Goal: Navigation & Orientation: Find specific page/section

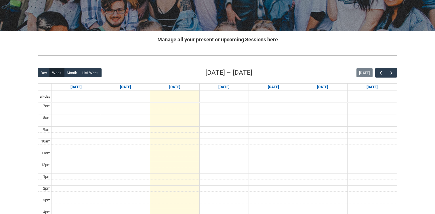
scroll to position [85, 0]
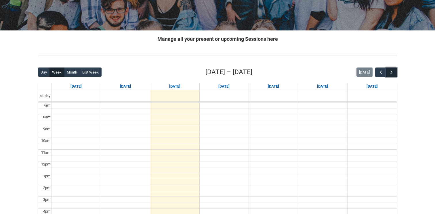
click at [391, 70] on span "button" at bounding box center [392, 73] width 6 height 6
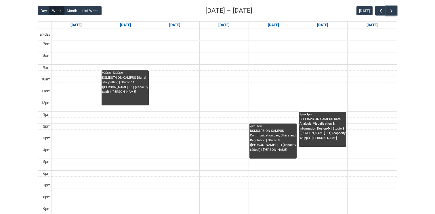
scroll to position [144, 0]
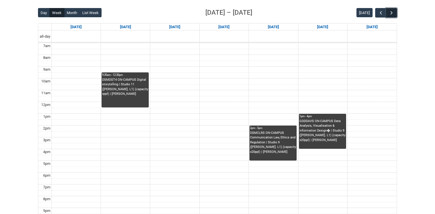
click at [390, 12] on span "button" at bounding box center [392, 13] width 6 height 6
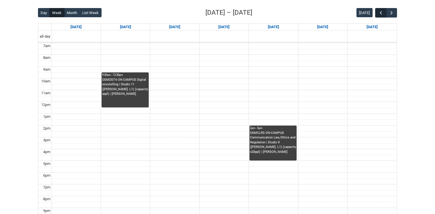
click at [381, 12] on span "button" at bounding box center [381, 13] width 6 height 6
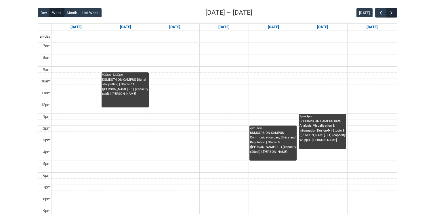
click at [392, 12] on span "button" at bounding box center [392, 13] width 6 height 6
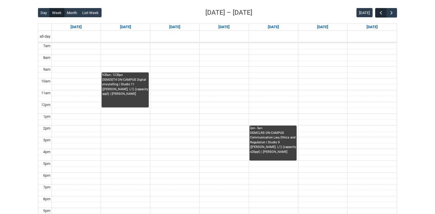
click at [380, 12] on span "button" at bounding box center [381, 13] width 6 height 6
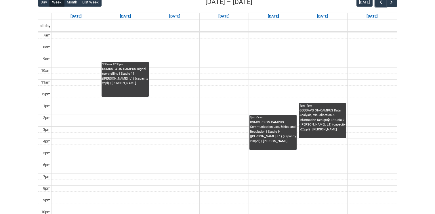
scroll to position [155, 0]
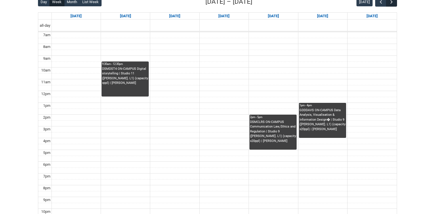
click at [392, 4] on span "button" at bounding box center [392, 2] width 6 height 6
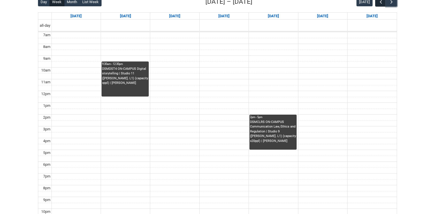
click at [382, 4] on span "button" at bounding box center [381, 2] width 6 height 6
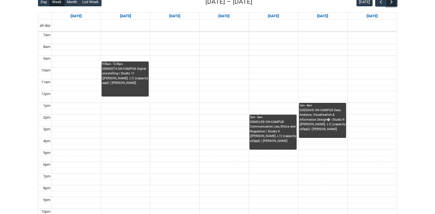
click at [392, 2] on span "button" at bounding box center [392, 2] width 6 height 6
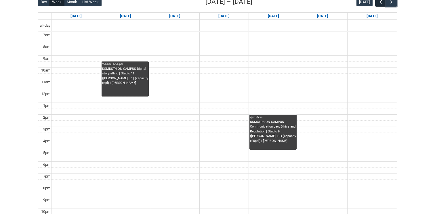
click at [383, 2] on span "button" at bounding box center [381, 2] width 6 height 6
